Goal: Task Accomplishment & Management: Manage account settings

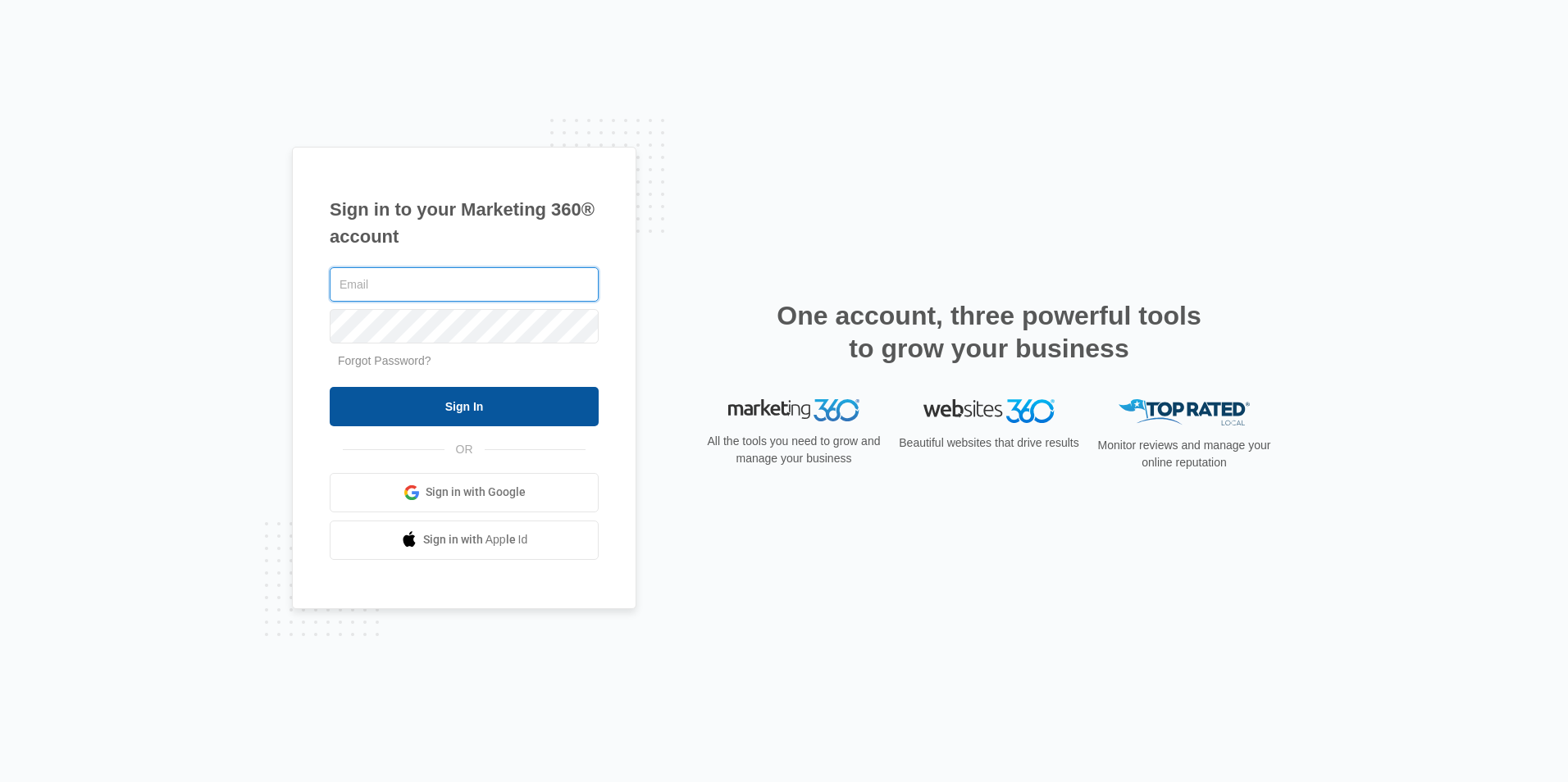
type input "[PERSON_NAME][EMAIL_ADDRESS][DOMAIN_NAME]"
click at [429, 398] on input "Sign In" at bounding box center [464, 407] width 269 height 40
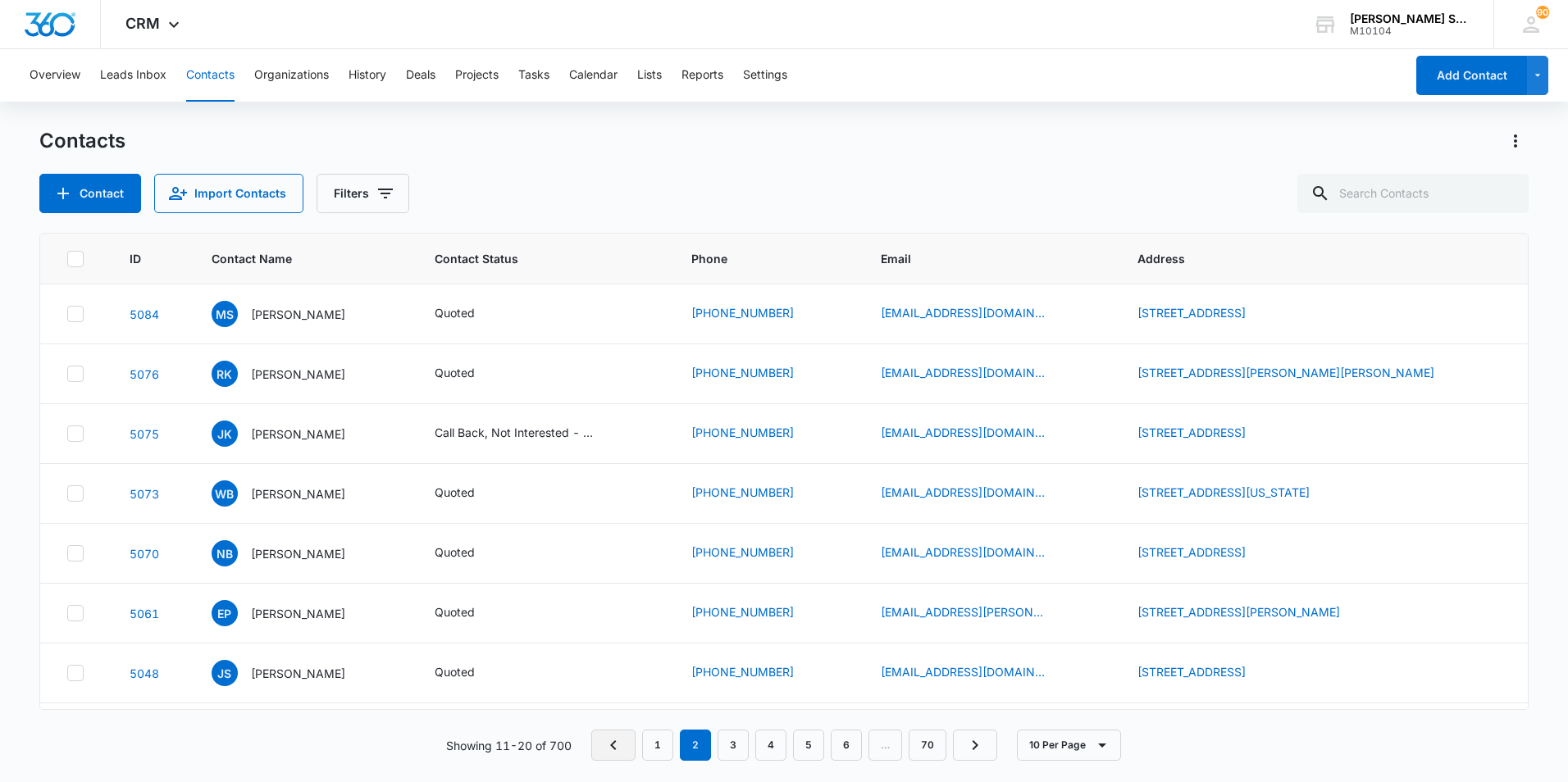
click at [623, 745] on icon "Previous Page" at bounding box center [613, 745] width 20 height 20
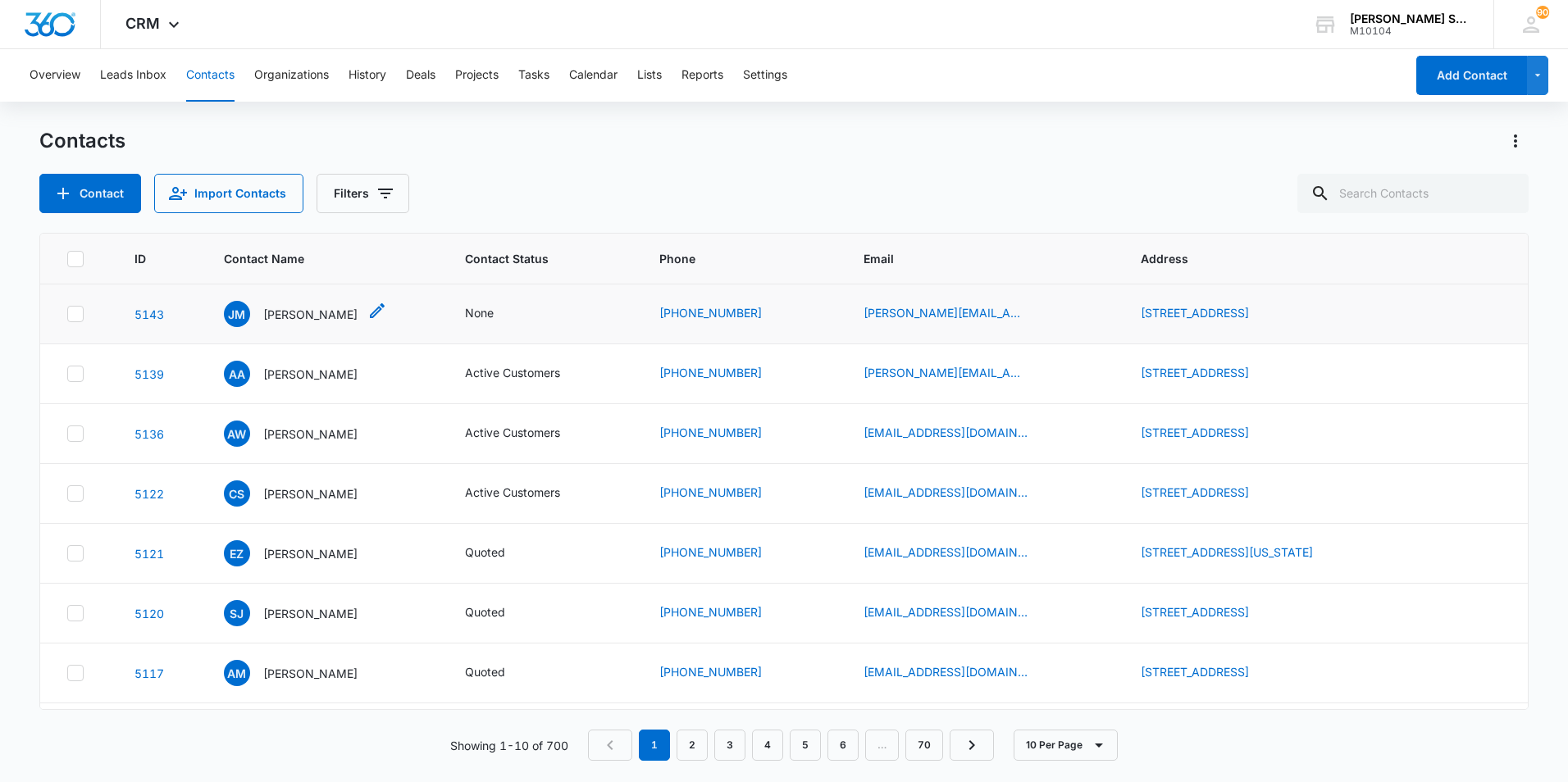
click at [279, 313] on p "[PERSON_NAME]" at bounding box center [311, 314] width 95 height 17
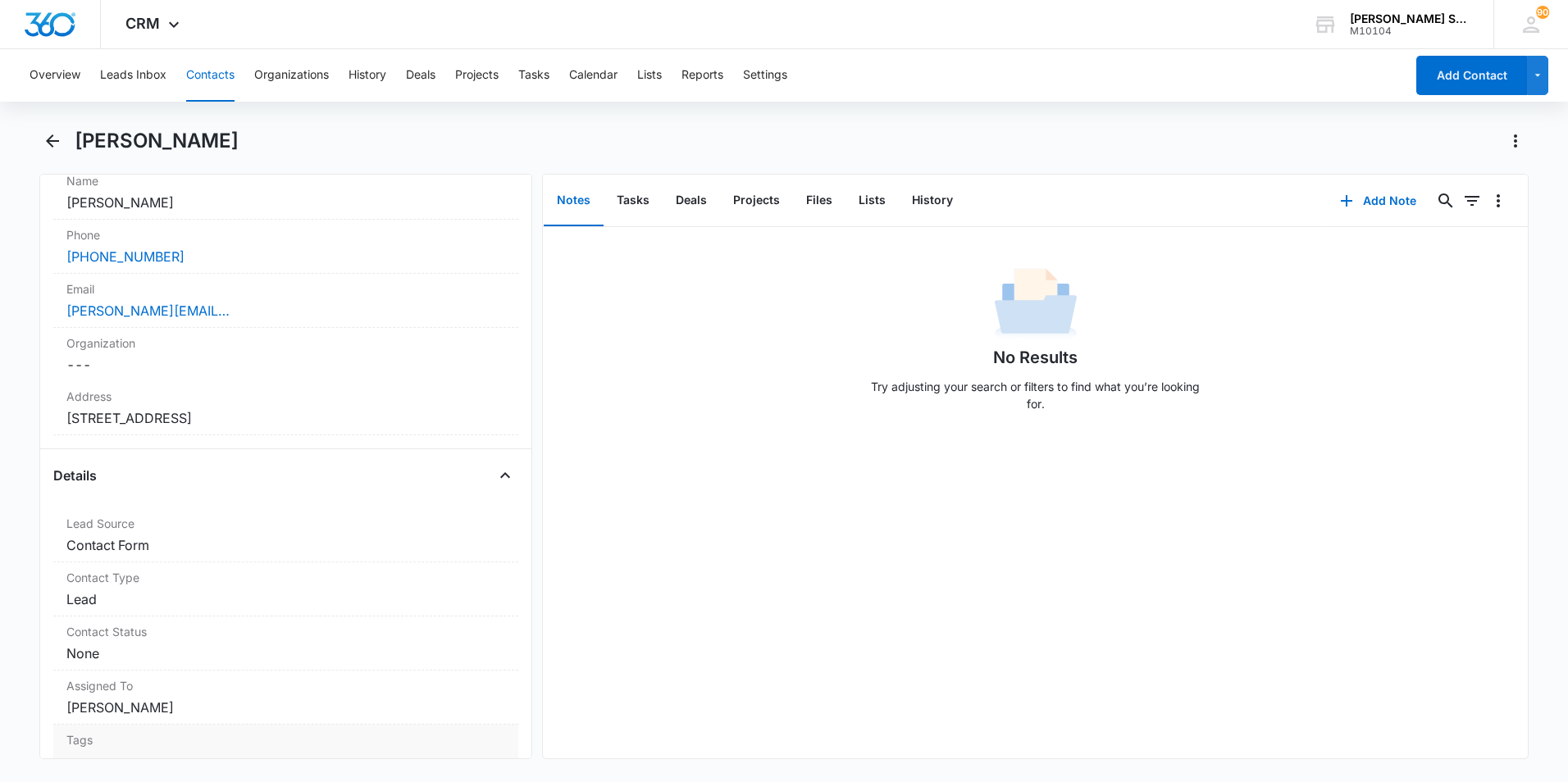
scroll to position [164, 0]
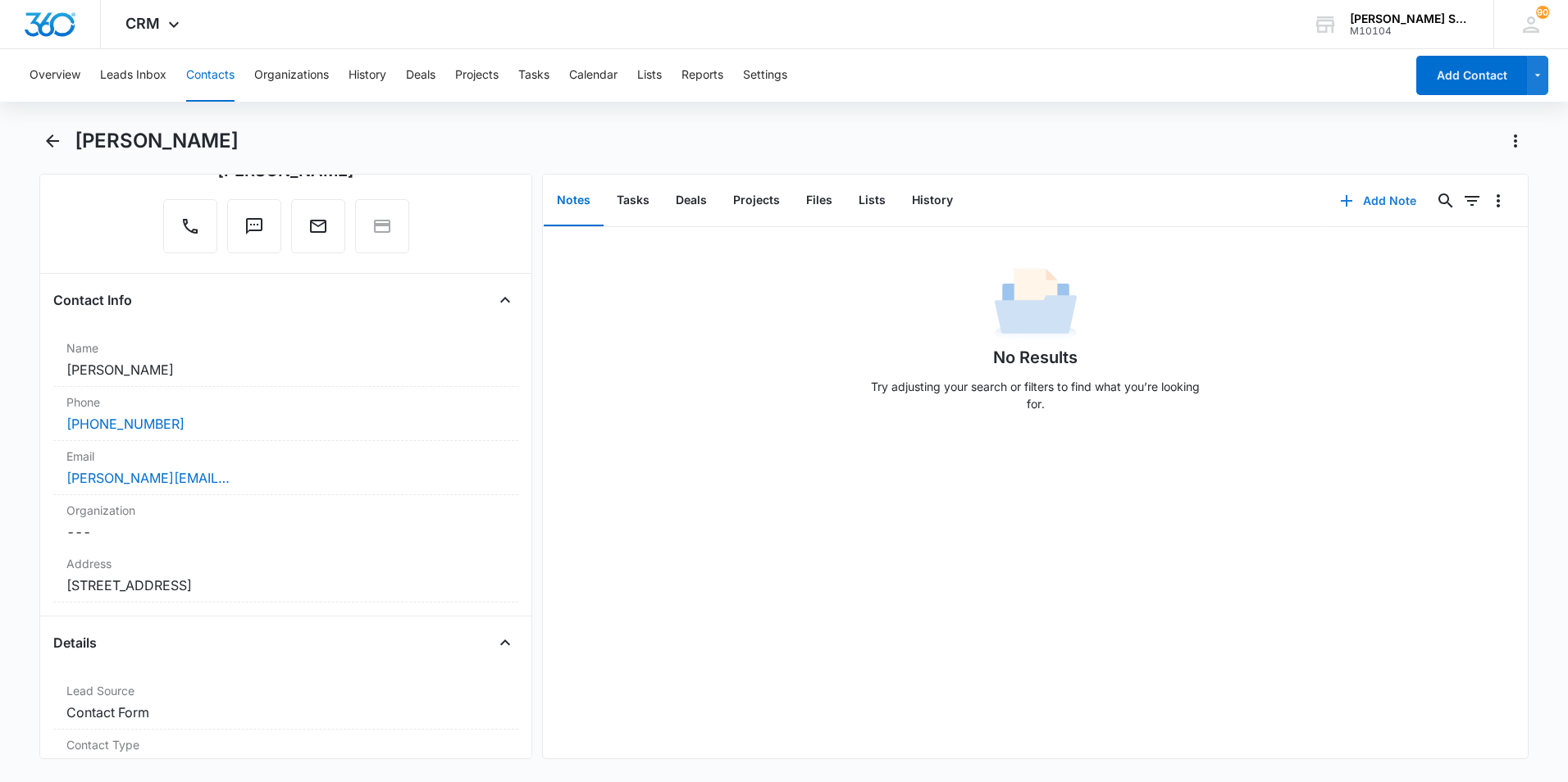
click at [1376, 200] on button "Add Note" at bounding box center [1378, 201] width 109 height 40
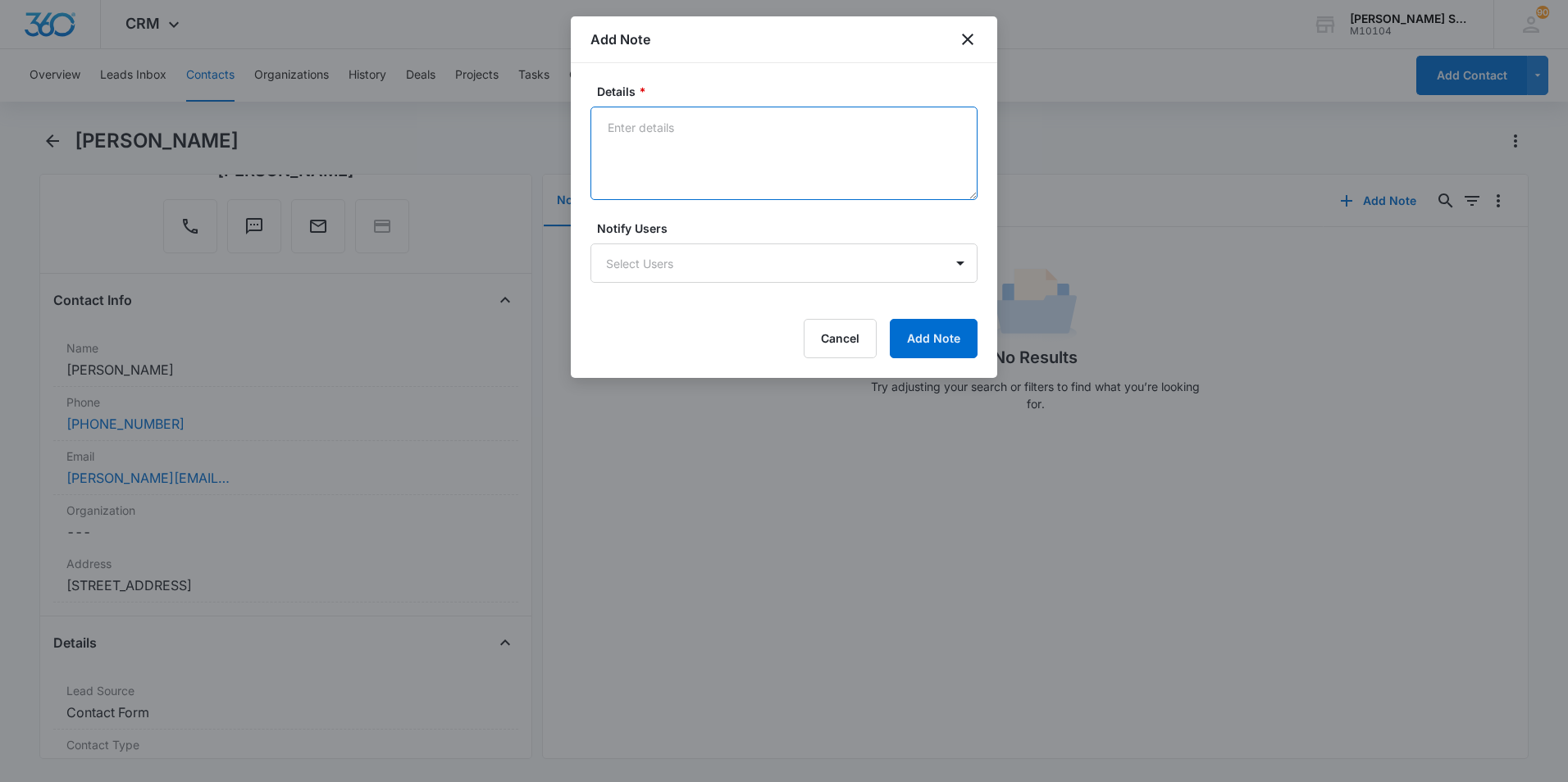
click at [628, 130] on textarea "Details *" at bounding box center [784, 153] width 387 height 94
click at [1567, 394] on html "CRM Apps Reputation Websites Forms CRM Email Social Content Ads Intelligence Fi…" at bounding box center [784, 391] width 1568 height 782
click at [618, 130] on textarea "Details *" at bounding box center [784, 153] width 387 height 94
type textarea "lvm vb8 $72"
click at [929, 345] on button "Add Note" at bounding box center [934, 339] width 88 height 40
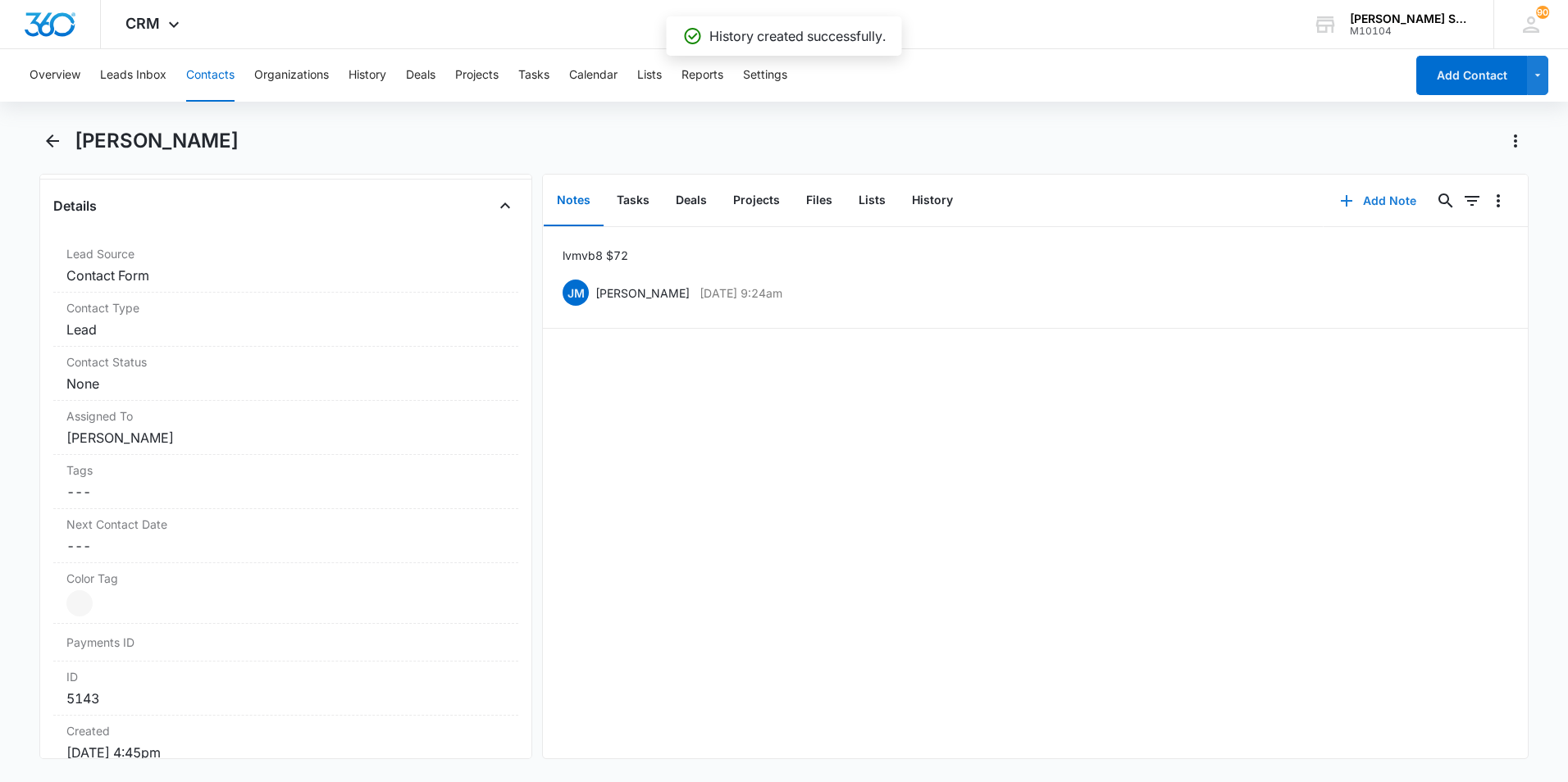
scroll to position [656, 0]
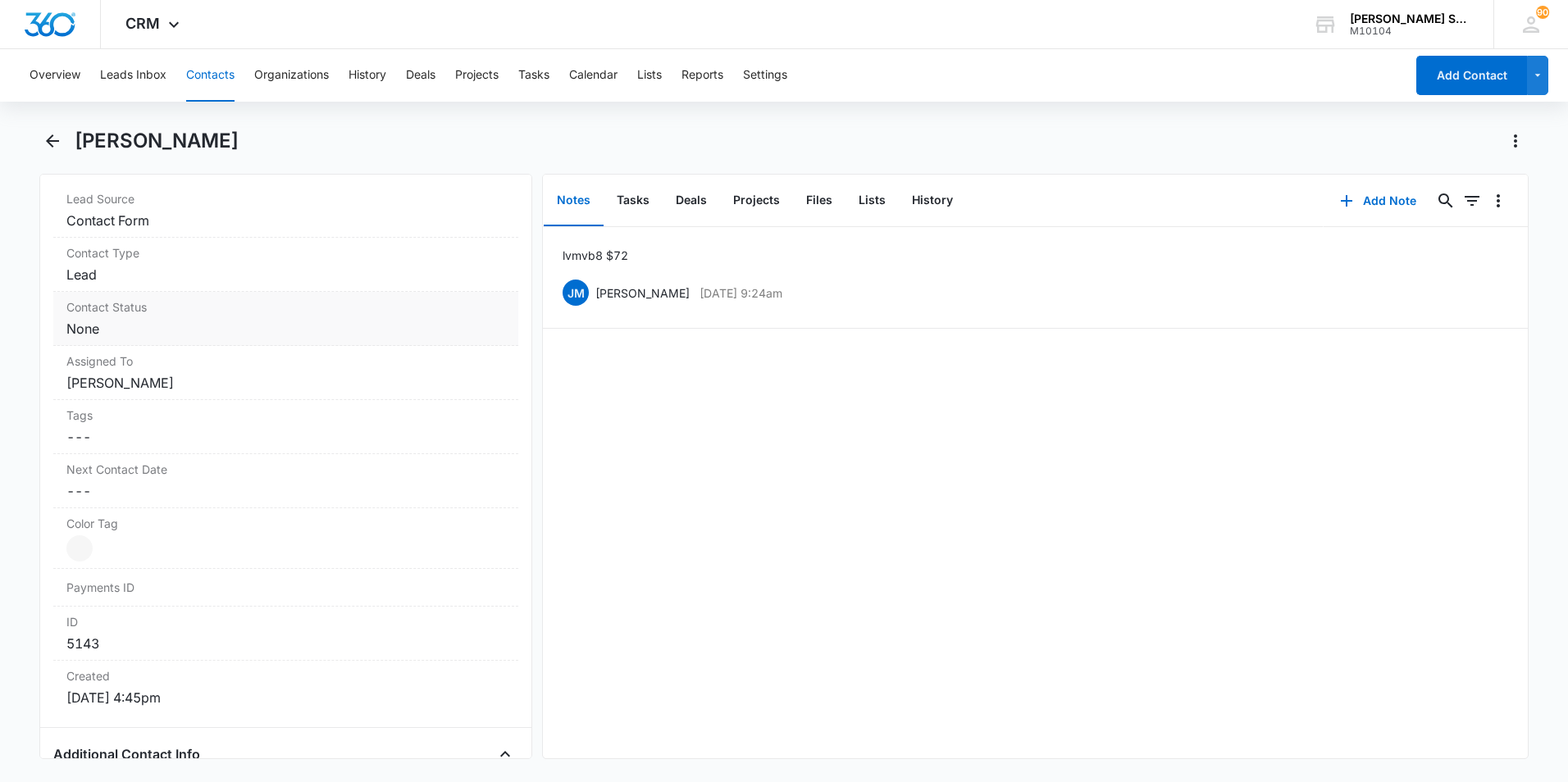
click at [455, 317] on div "Contact Status Cancel Save Changes None" at bounding box center [286, 318] width 465 height 54
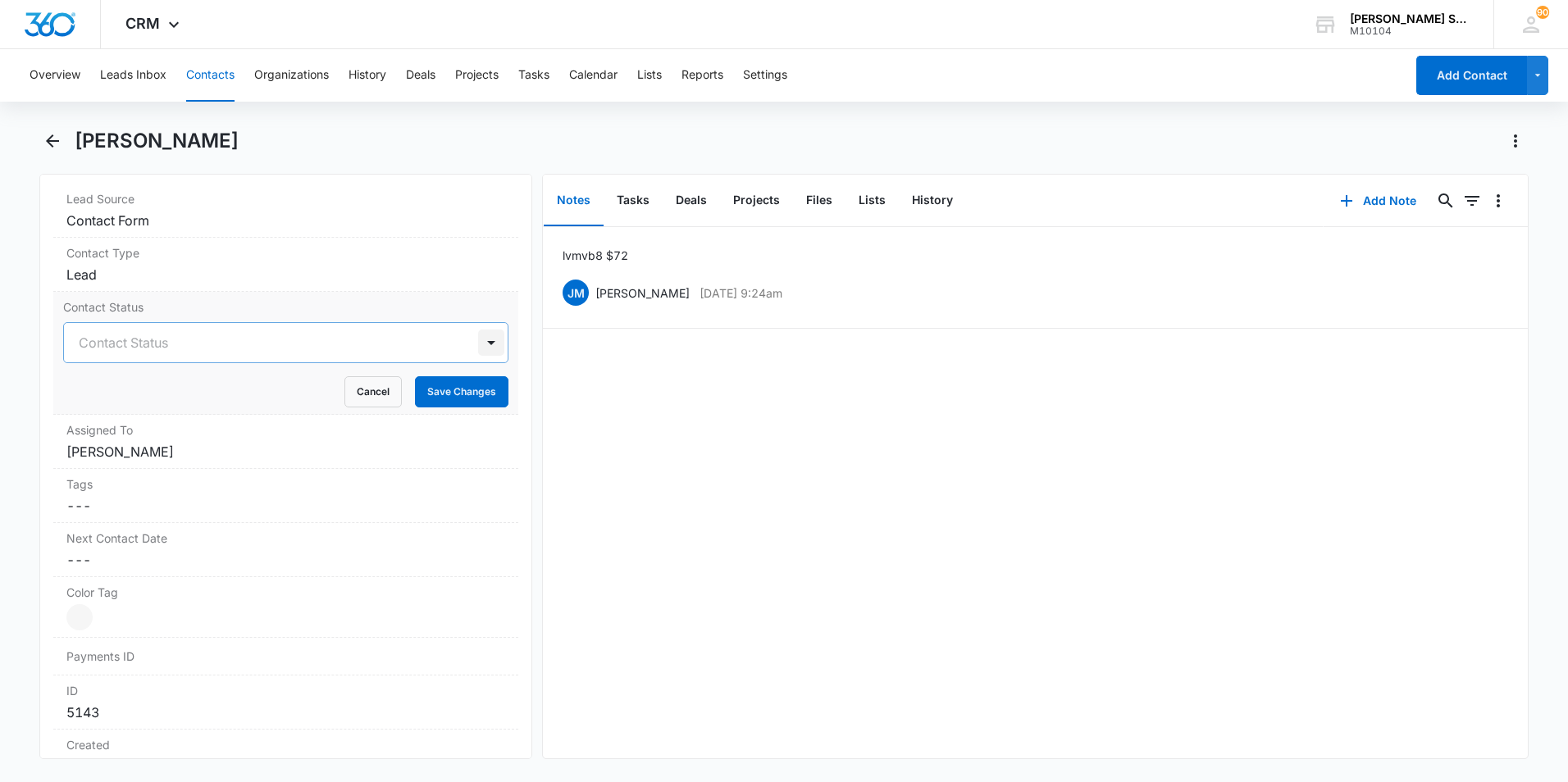
click at [478, 336] on div at bounding box center [491, 342] width 26 height 26
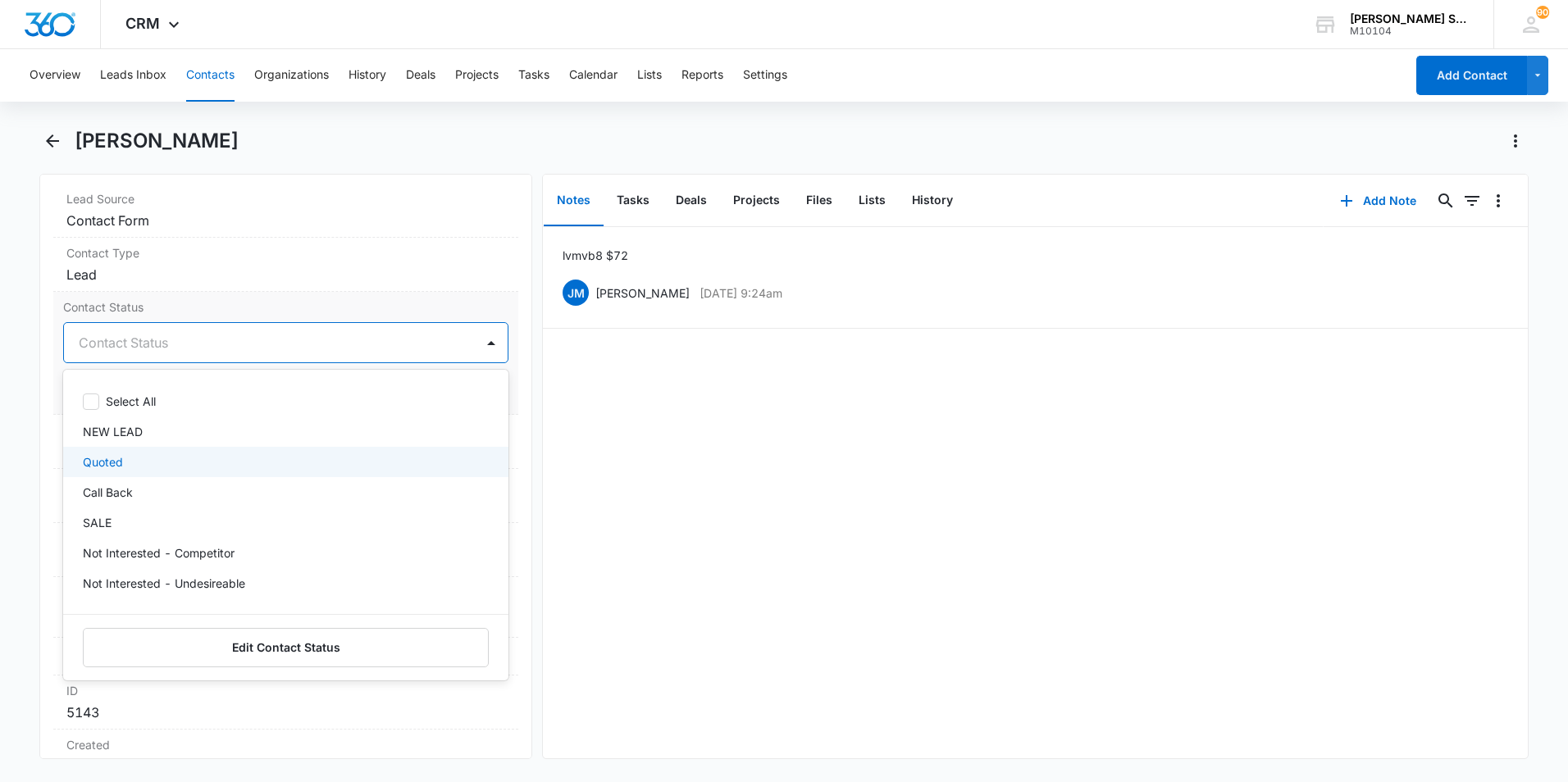
click at [161, 459] on div "Quoted" at bounding box center [284, 462] width 403 height 17
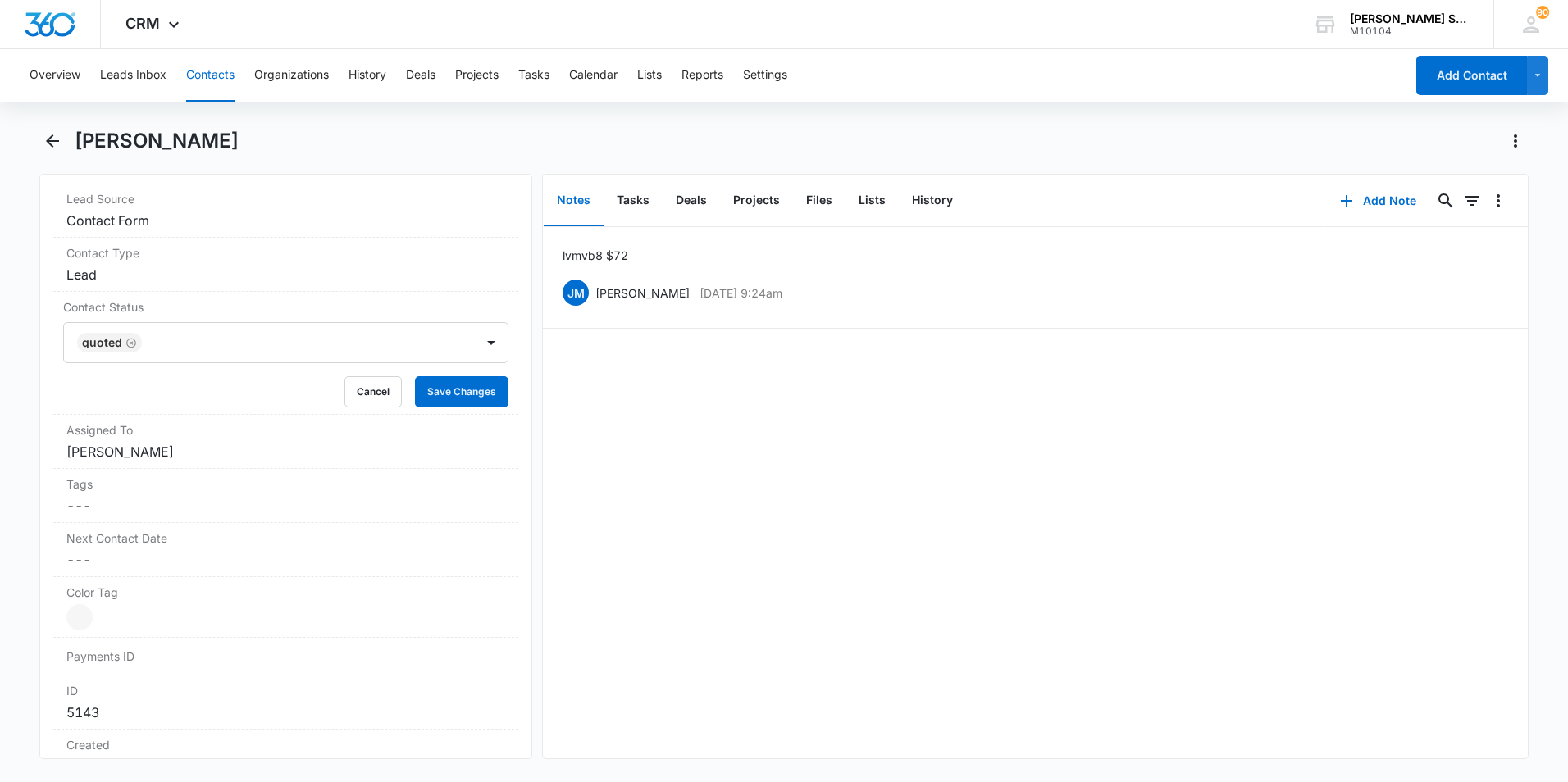
click at [674, 465] on div "lvm vb8 $72 [PERSON_NAME] [DATE] 9:24am Delete Edit" at bounding box center [1035, 492] width 985 height 531
click at [468, 391] on button "Save Changes" at bounding box center [461, 391] width 94 height 31
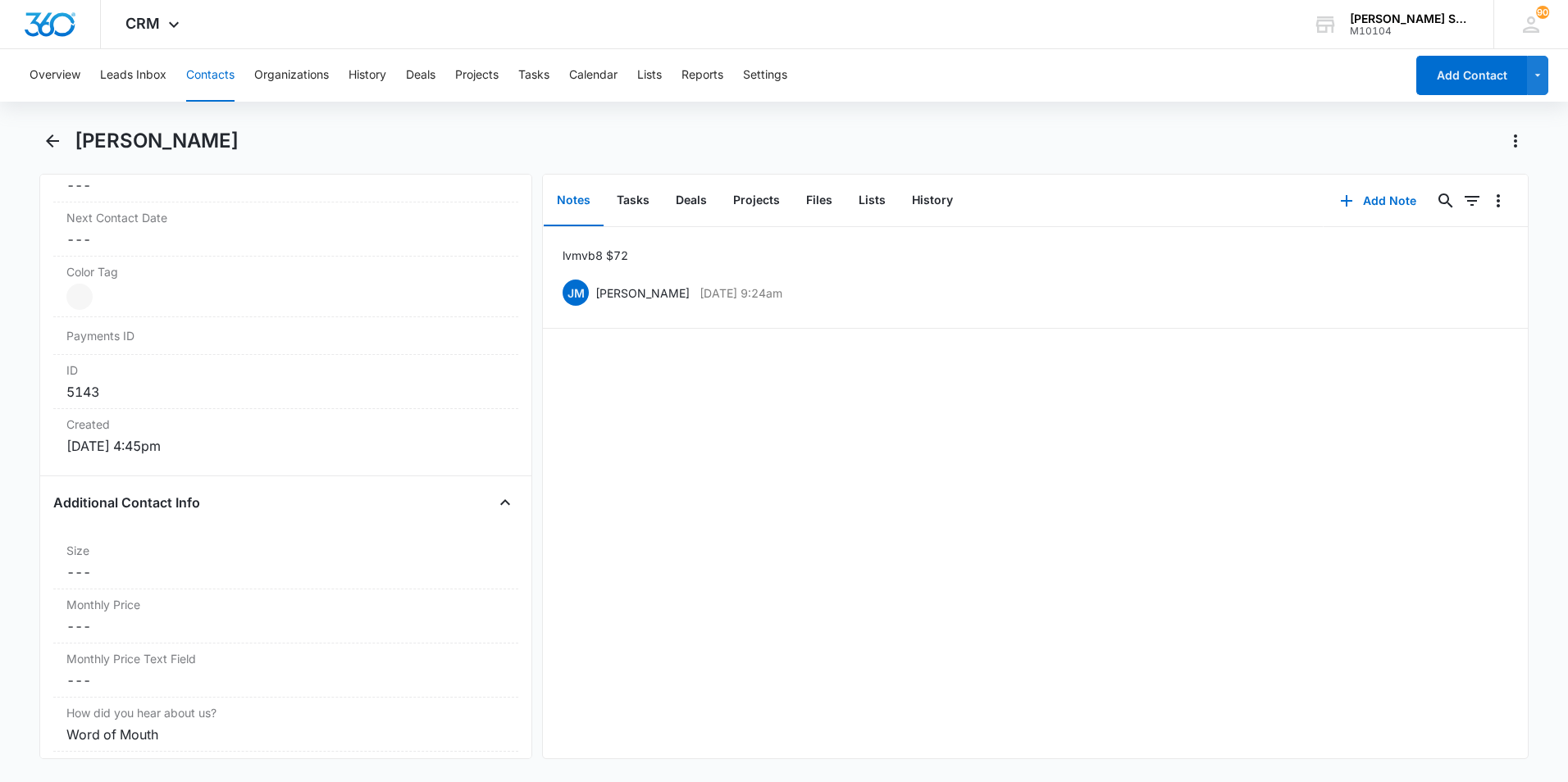
scroll to position [997, 0]
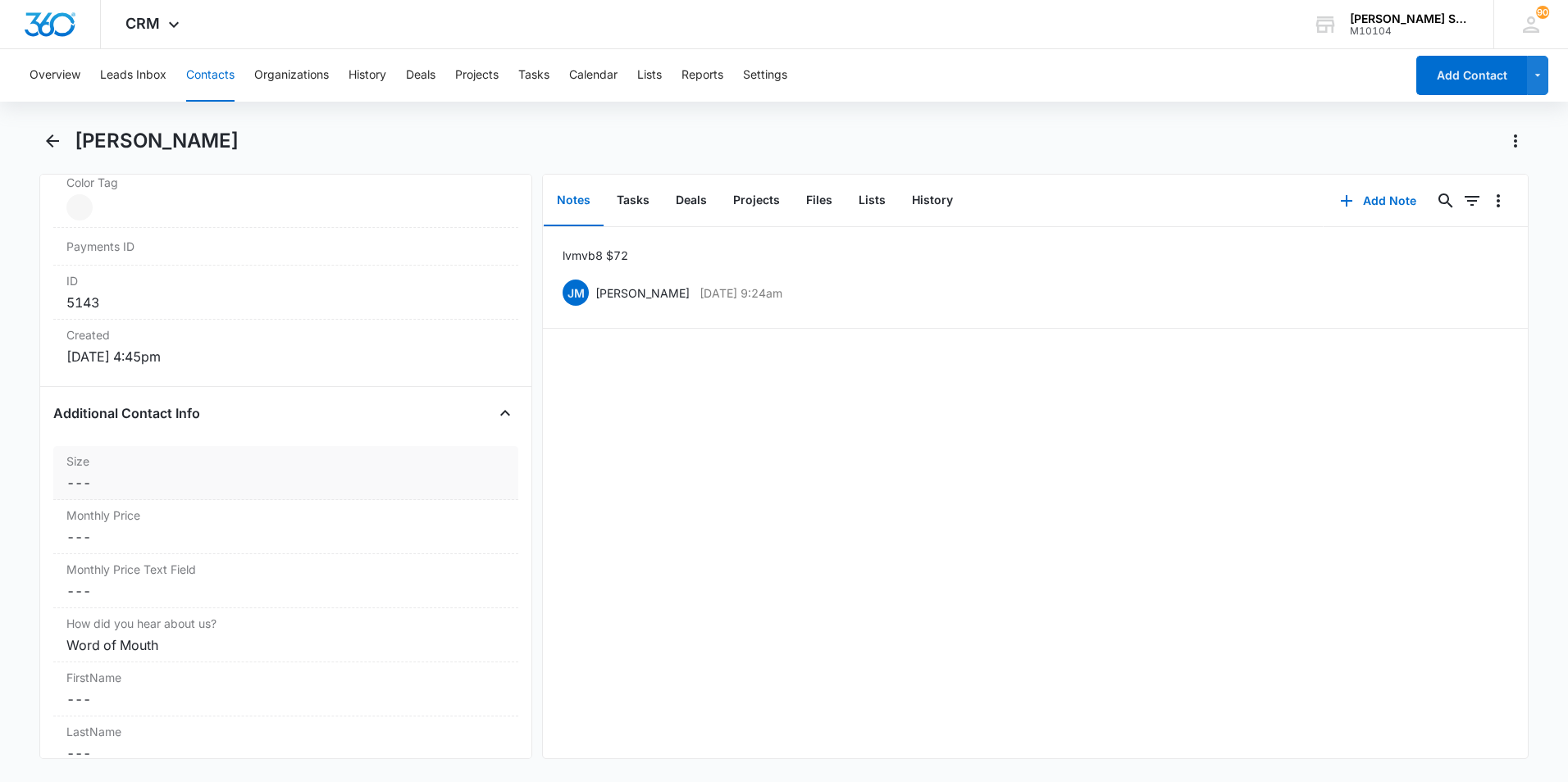
click at [173, 477] on dd "Cancel Save Changes ---" at bounding box center [286, 483] width 439 height 20
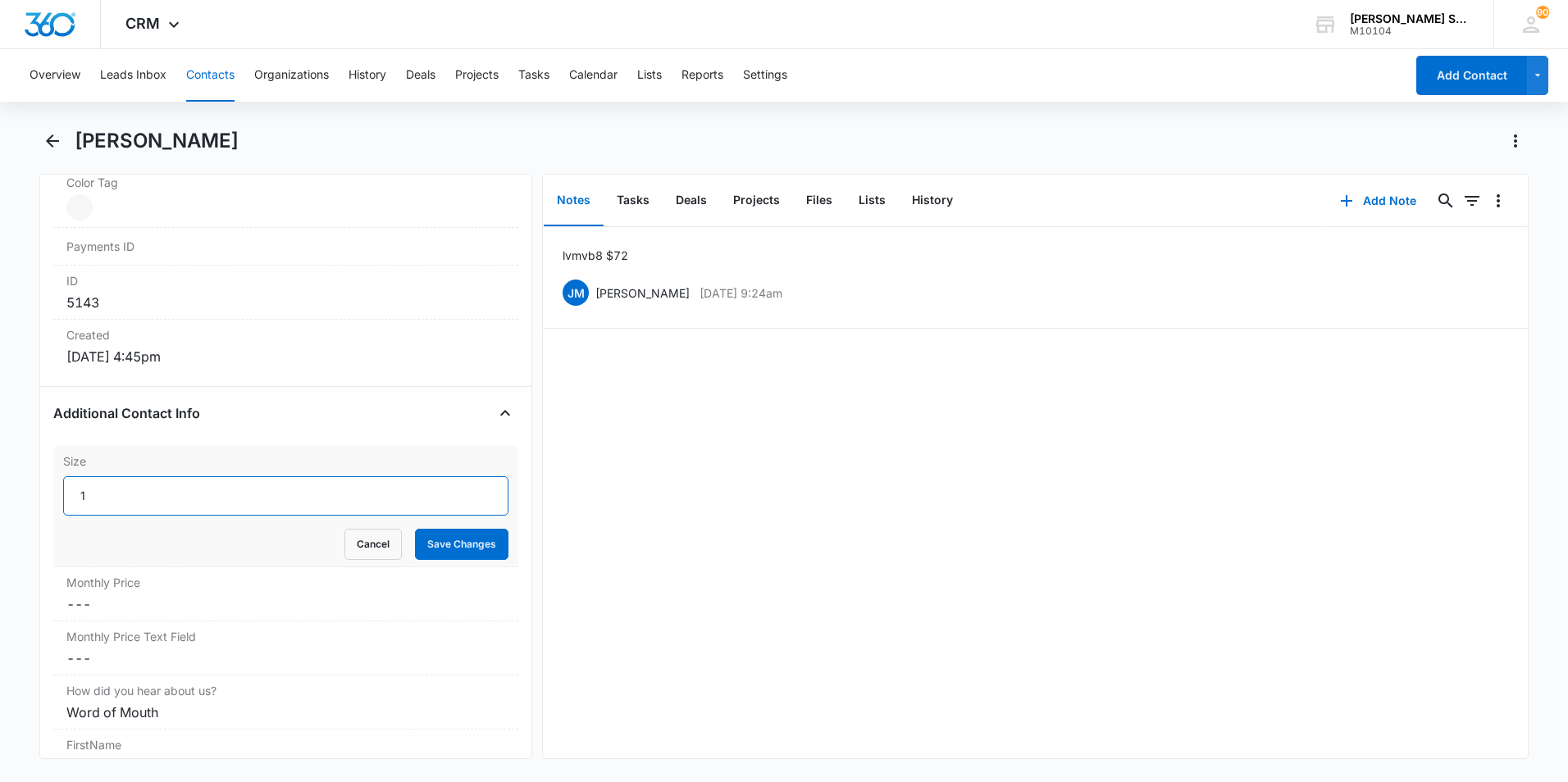
click at [472, 488] on input "1" at bounding box center [285, 496] width 445 height 40
click at [472, 488] on input "2" at bounding box center [285, 496] width 445 height 40
click at [472, 488] on input "3" at bounding box center [285, 496] width 445 height 40
click at [472, 488] on input "4" at bounding box center [285, 496] width 445 height 40
type input "5"
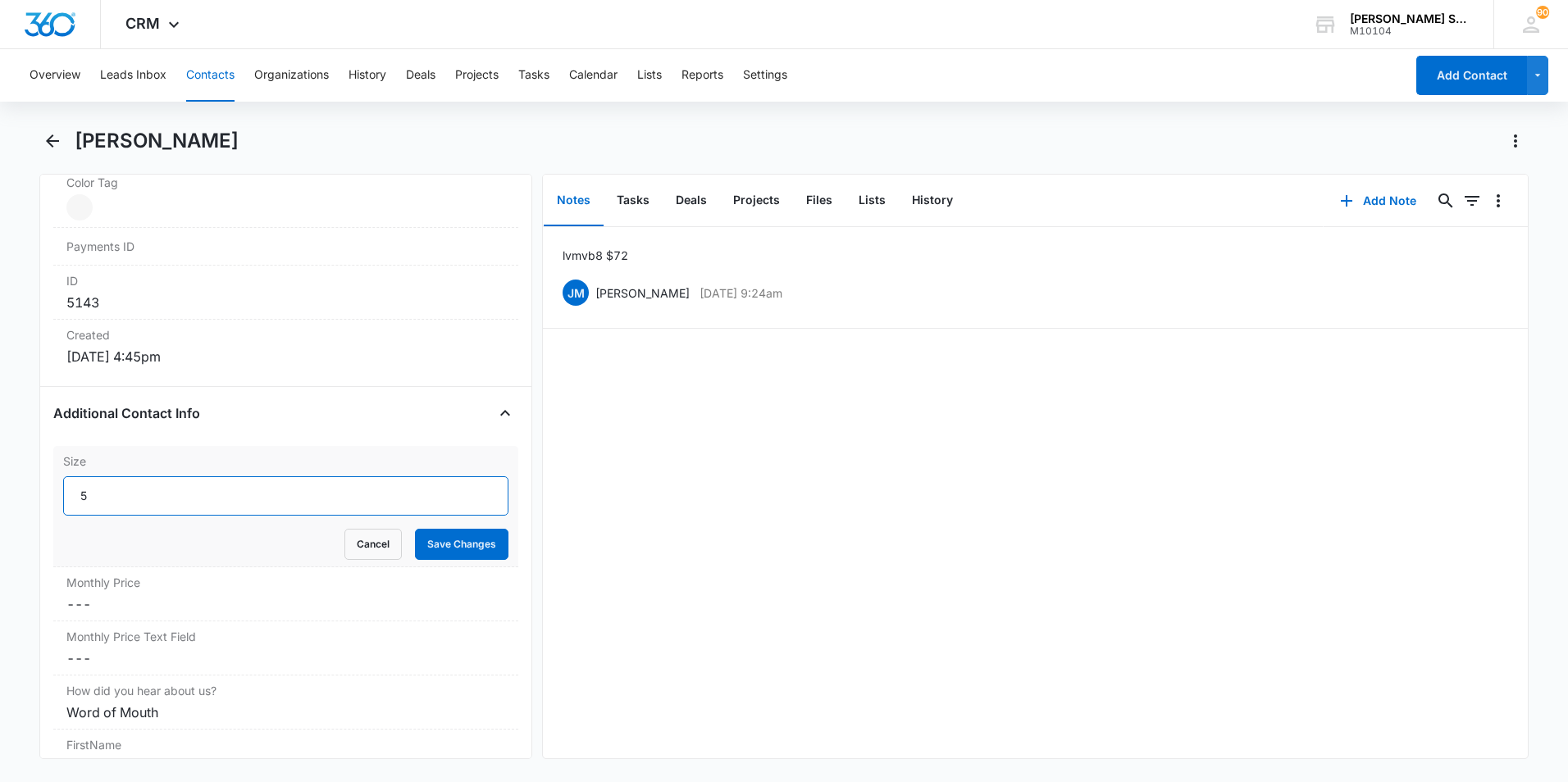
click at [472, 488] on input "5" at bounding box center [285, 496] width 445 height 40
click at [443, 546] on button "Save Changes" at bounding box center [461, 545] width 94 height 31
click at [125, 621] on div "Monthly Price Text Field Cancel Save Changes ---" at bounding box center [286, 648] width 465 height 54
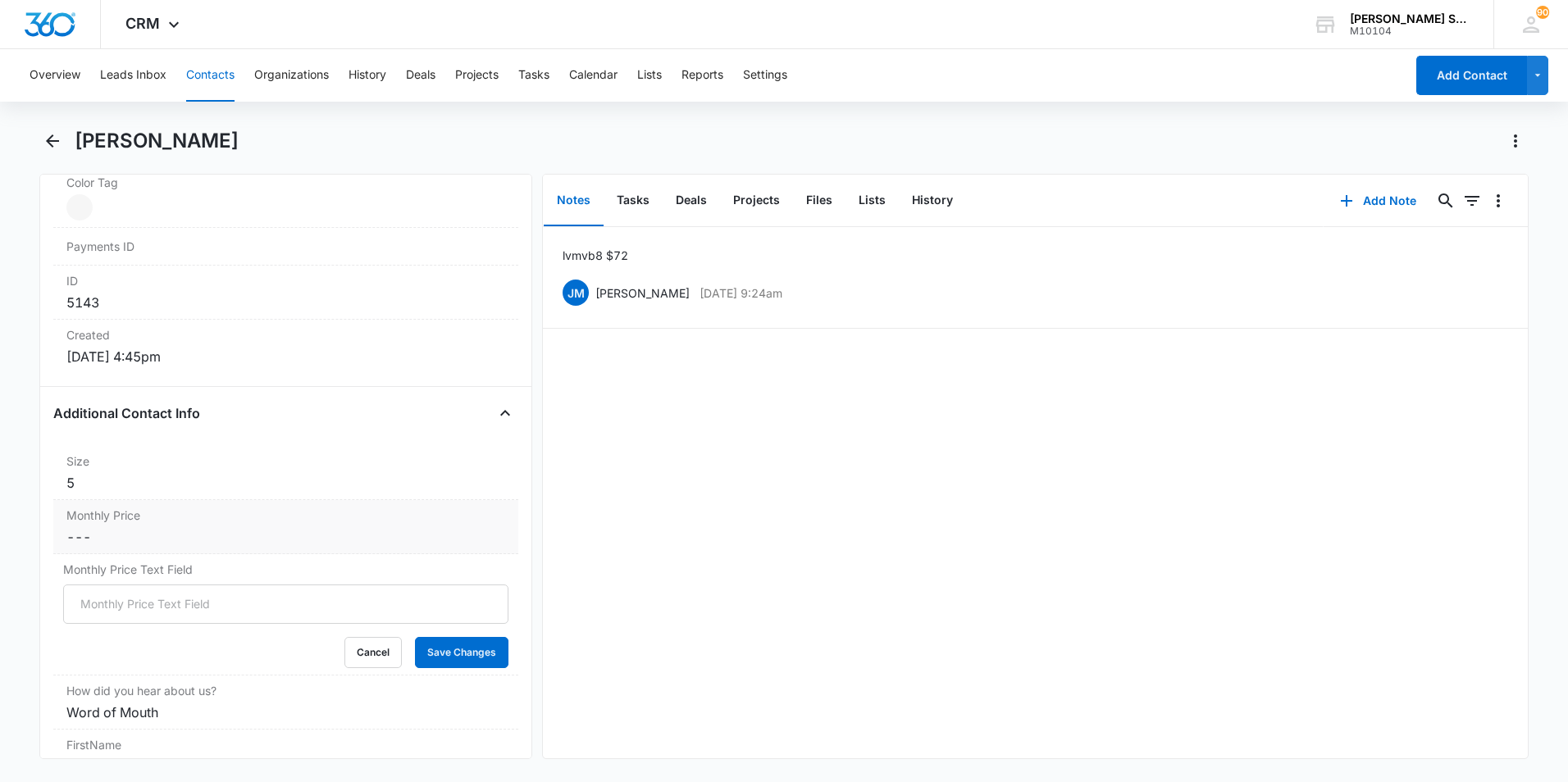
click at [117, 543] on dd "Cancel Save Changes ---" at bounding box center [286, 537] width 439 height 20
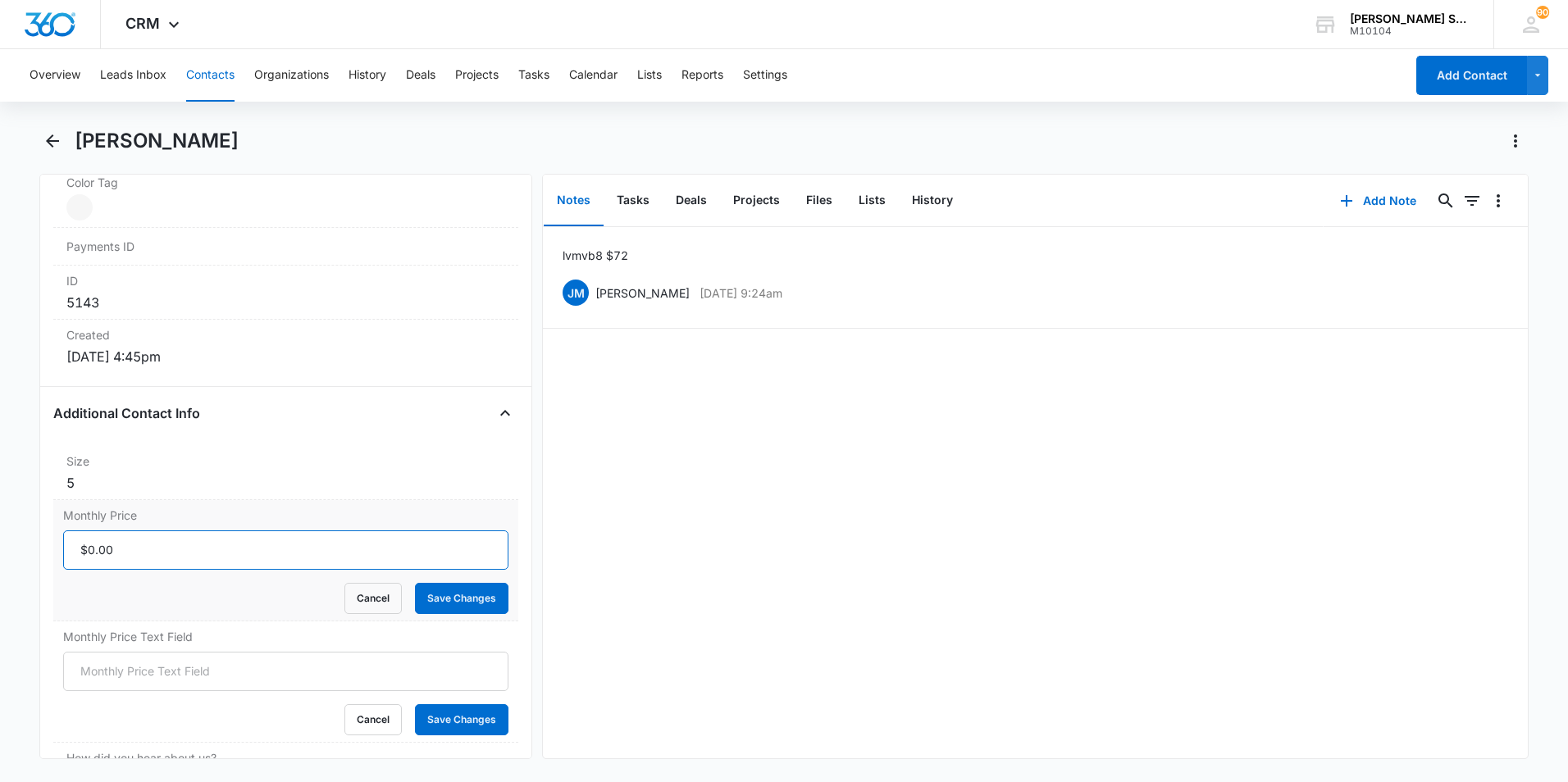
click at [120, 562] on input "Monthly Price" at bounding box center [285, 550] width 445 height 40
type input "$57.60"
click at [455, 597] on button "Save Changes" at bounding box center [461, 598] width 94 height 31
